Goal: Task Accomplishment & Management: Manage account settings

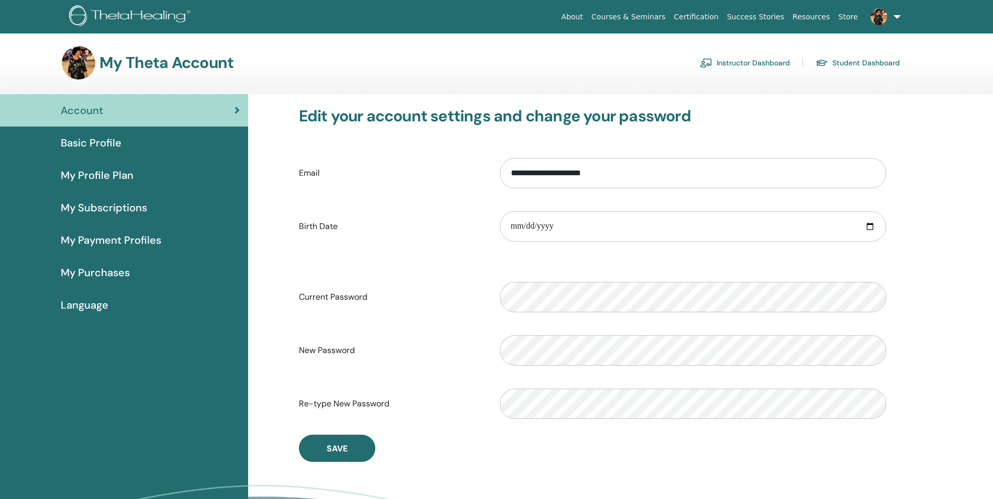
click at [85, 144] on span "Basic Profile" at bounding box center [91, 143] width 61 height 16
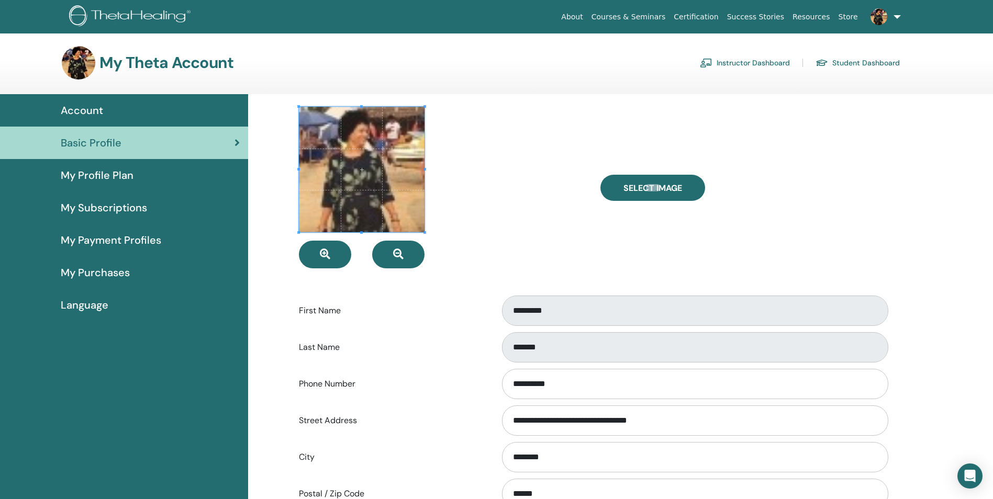
click at [87, 110] on span "Account" at bounding box center [82, 111] width 42 height 16
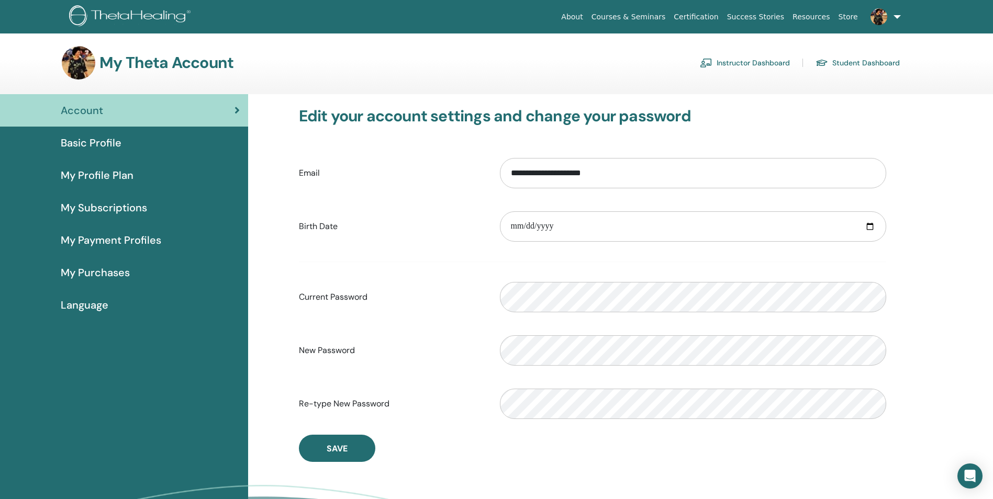
click at [239, 111] on icon at bounding box center [236, 110] width 5 height 10
drag, startPoint x: 0, startPoint y: 0, endPoint x: 232, endPoint y: 110, distance: 257.0
click at [232, 110] on div "Account" at bounding box center [123, 111] width 231 height 16
click at [85, 145] on span "Basic Profile" at bounding box center [91, 143] width 61 height 16
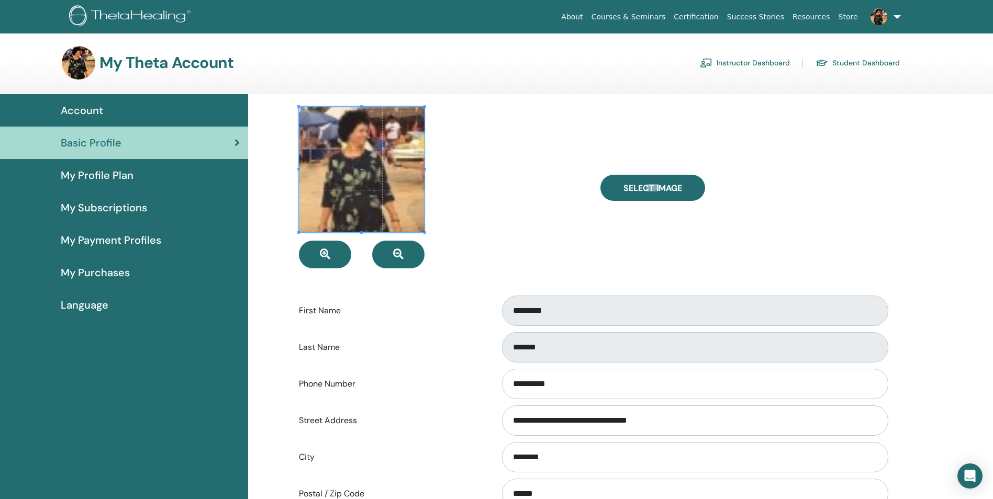
click at [109, 176] on span "My Profile Plan" at bounding box center [97, 175] width 73 height 16
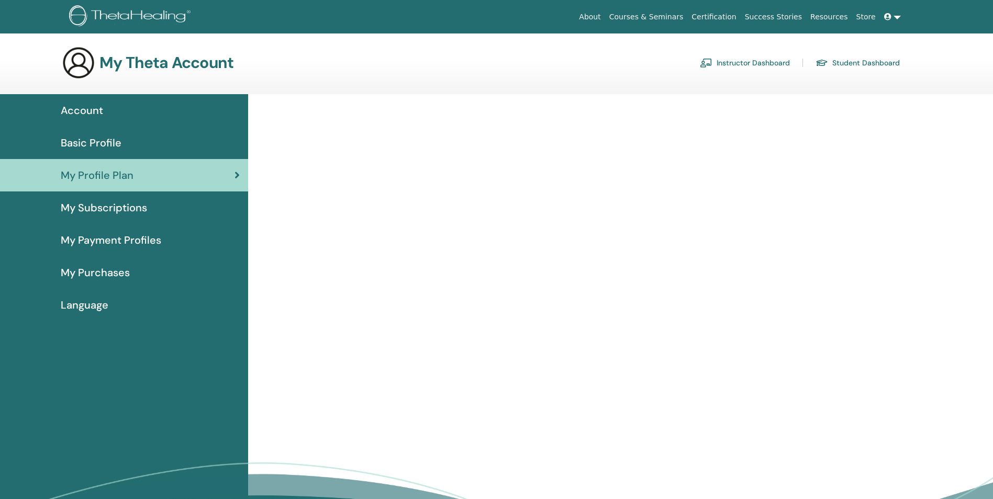
click at [121, 216] on link "My Subscriptions" at bounding box center [124, 208] width 248 height 32
click at [128, 208] on span "My Subscriptions" at bounding box center [104, 208] width 86 height 16
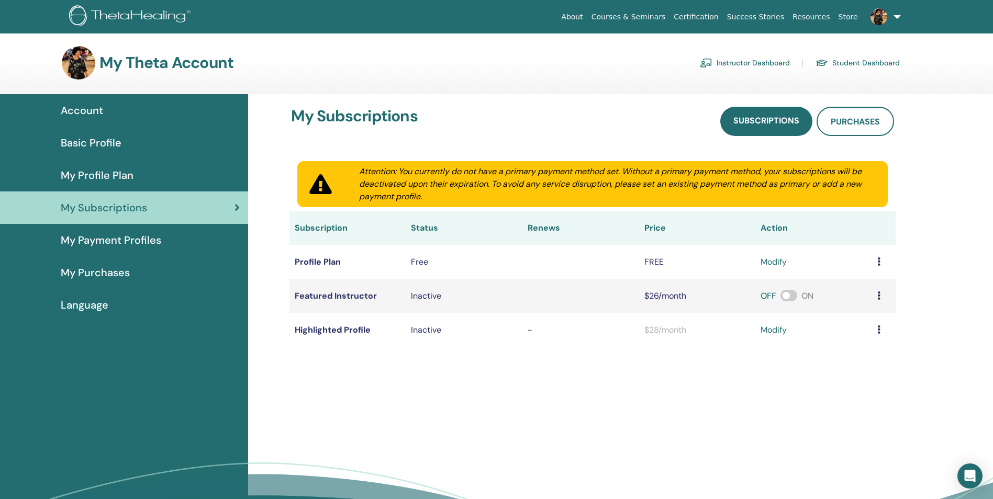
click at [106, 244] on span "My Payment Profiles" at bounding box center [111, 240] width 100 height 16
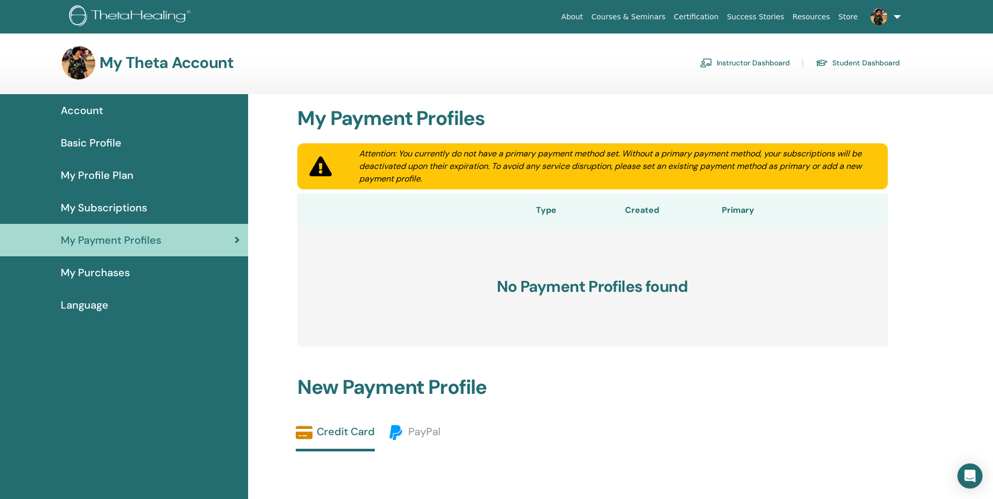
click at [113, 273] on span "My Purchases" at bounding box center [95, 273] width 69 height 16
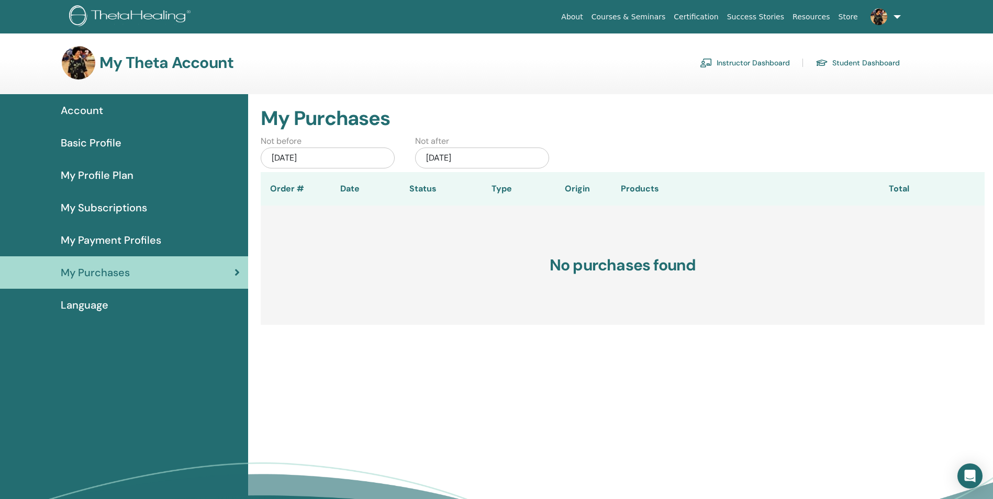
click at [81, 110] on span "Account" at bounding box center [82, 111] width 42 height 16
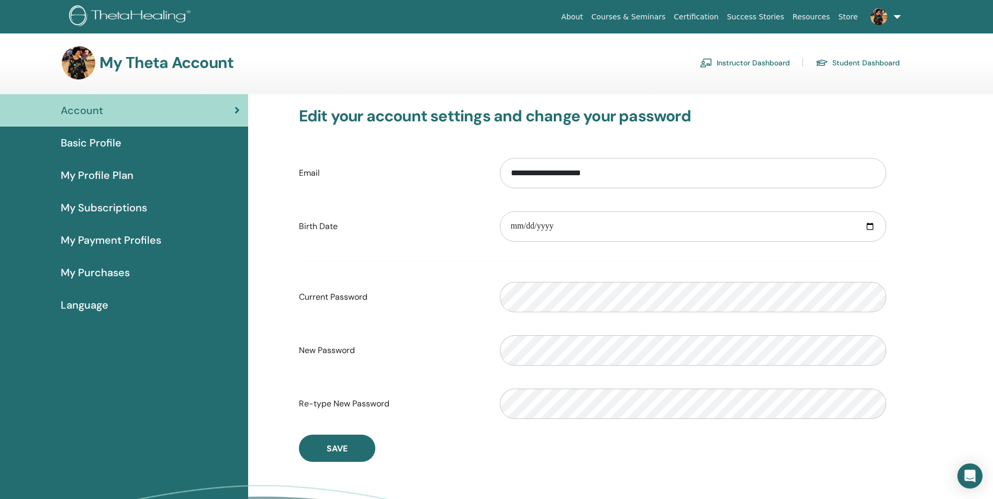
click at [587, 15] on link "About" at bounding box center [572, 16] width 30 height 19
